Goal: Transaction & Acquisition: Book appointment/travel/reservation

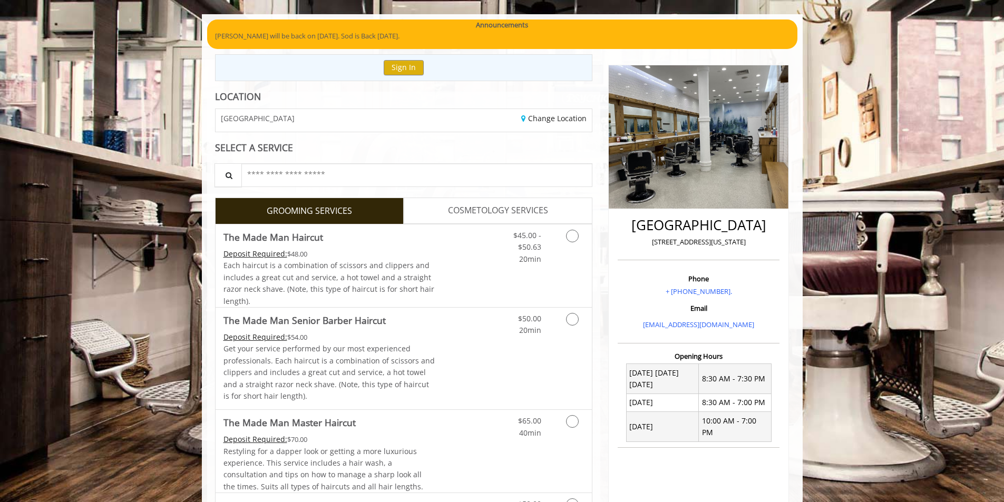
scroll to position [53, 0]
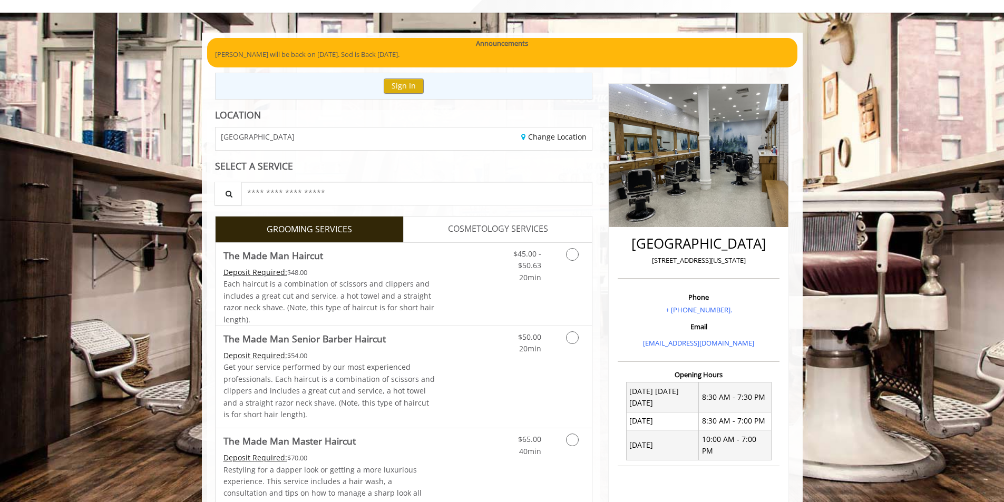
click at [567, 144] on div "Change Location" at bounding box center [502, 139] width 196 height 23
click at [567, 138] on link "Change Location" at bounding box center [553, 137] width 65 height 10
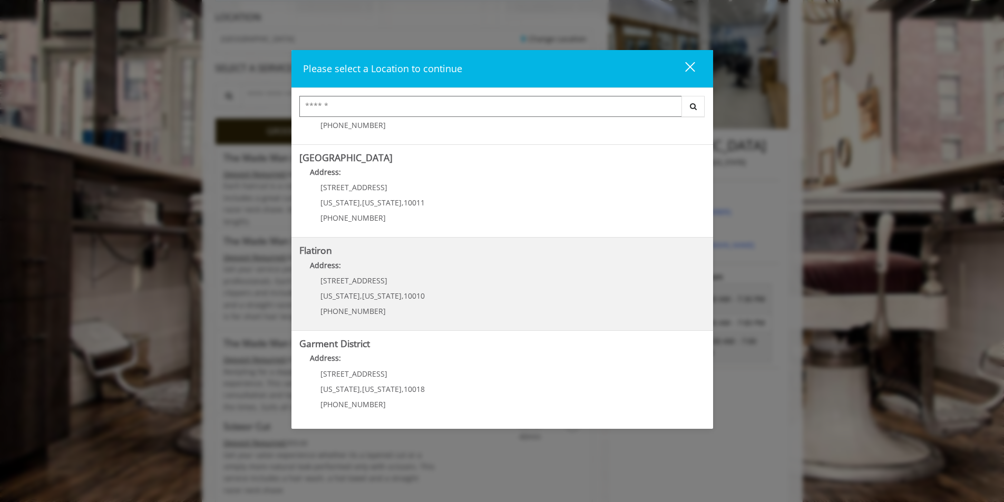
scroll to position [211, 0]
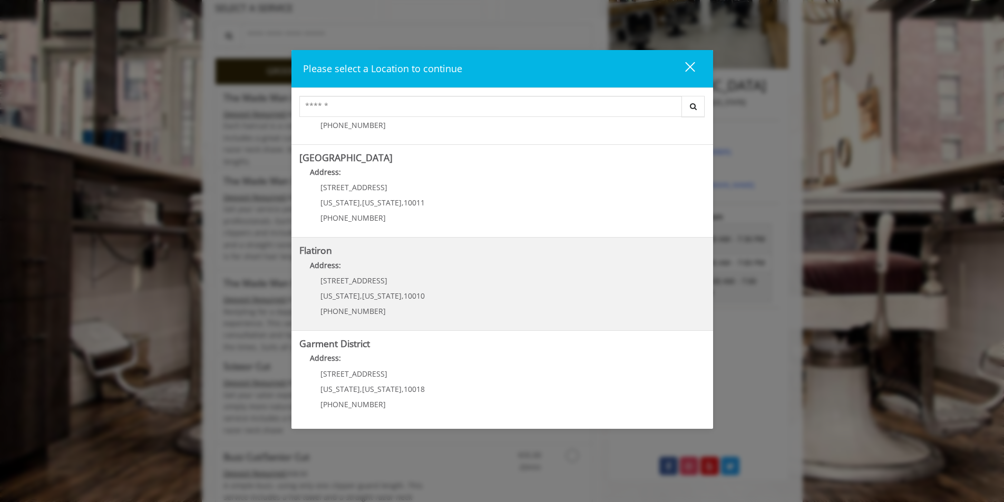
click at [480, 275] on "Address:" at bounding box center [502, 268] width 406 height 17
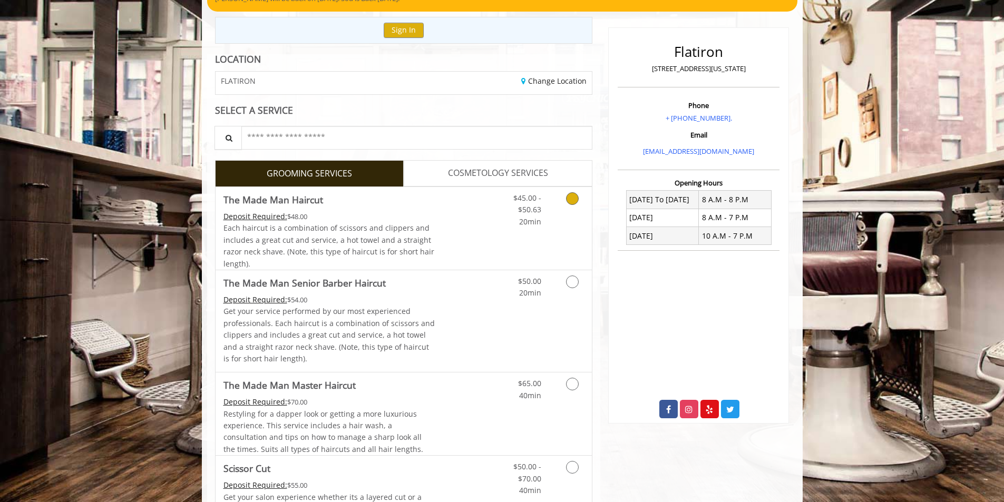
scroll to position [211, 0]
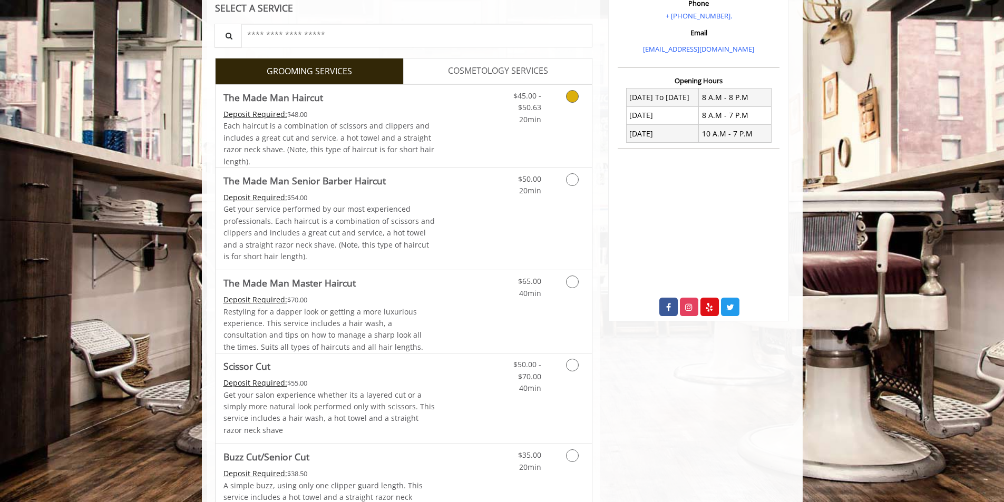
click at [436, 116] on link "Discounted Price" at bounding box center [466, 126] width 63 height 83
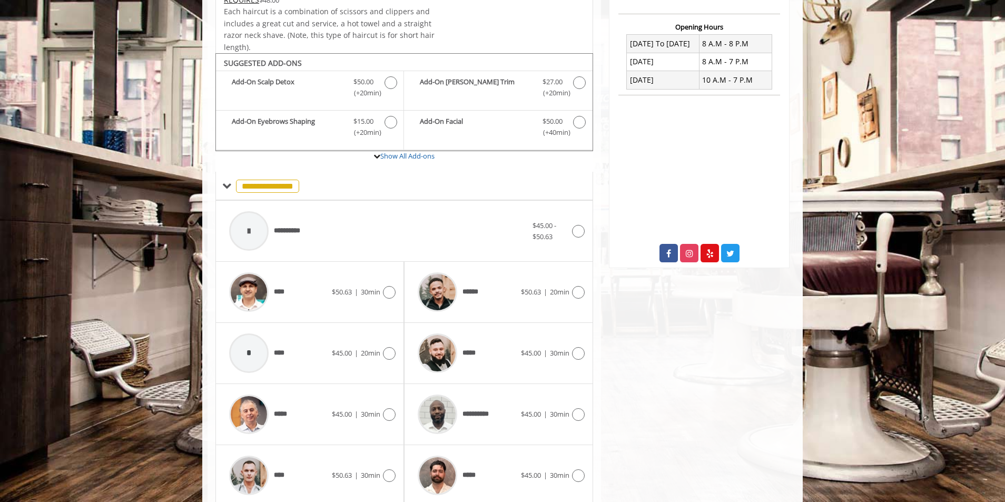
scroll to position [265, 0]
click at [491, 232] on div "**********" at bounding box center [378, 231] width 309 height 50
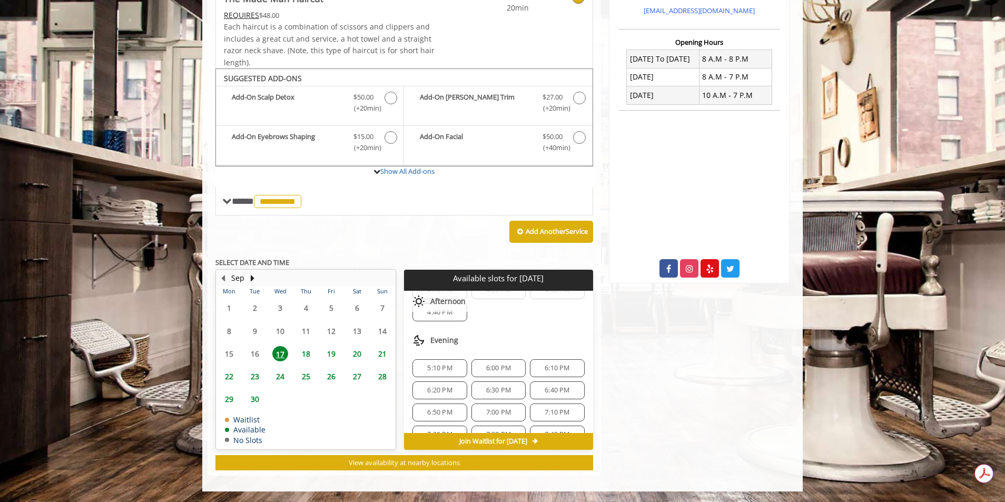
scroll to position [124, 0]
click at [499, 349] on span "6:00 PM" at bounding box center [498, 349] width 25 height 8
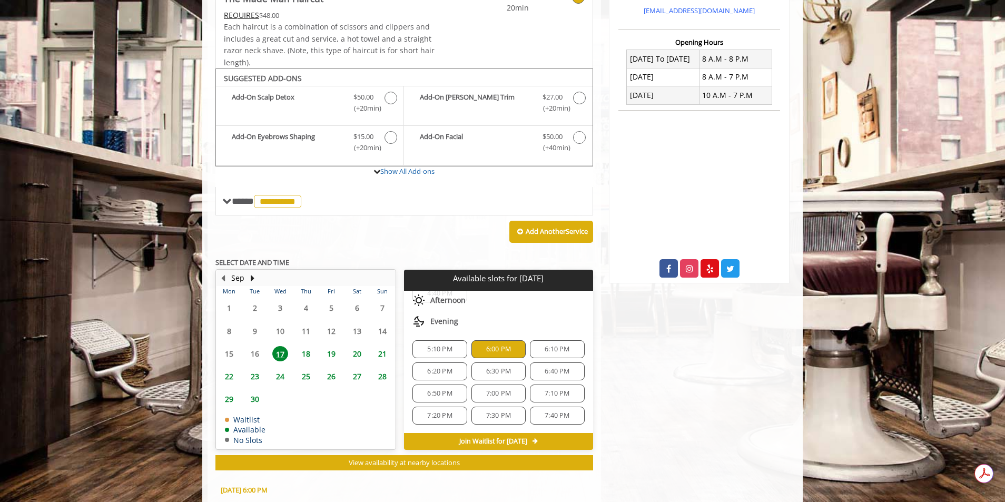
scroll to position [440, 0]
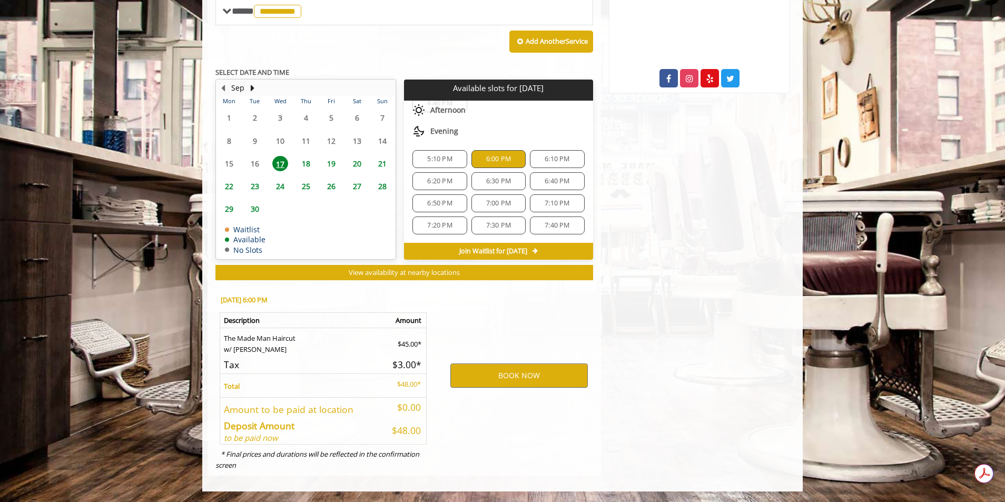
click at [555, 159] on span "6:10 PM" at bounding box center [557, 159] width 25 height 8
click at [533, 373] on button "BOOK NOW" at bounding box center [520, 376] width 138 height 24
